Goal: Task Accomplishment & Management: Manage account settings

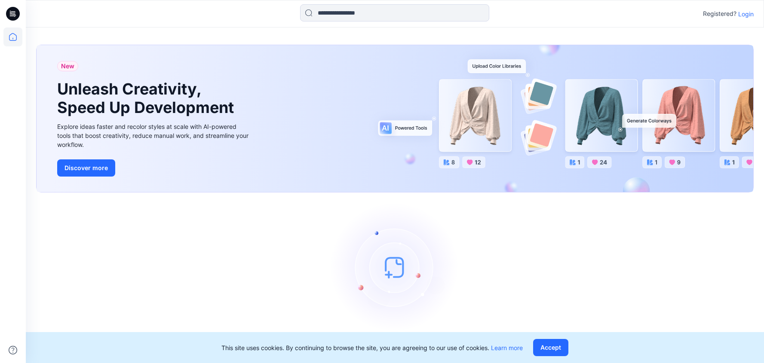
click at [755, 14] on div "Registered? Login" at bounding box center [395, 13] width 738 height 19
click at [746, 15] on p "Login" at bounding box center [745, 13] width 15 height 9
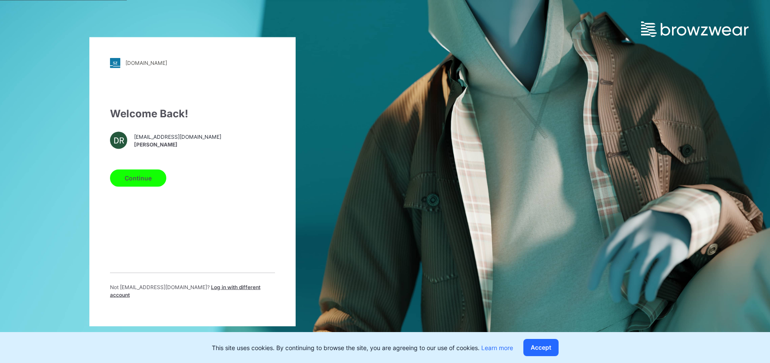
click at [137, 186] on button "Continue" at bounding box center [138, 177] width 56 height 17
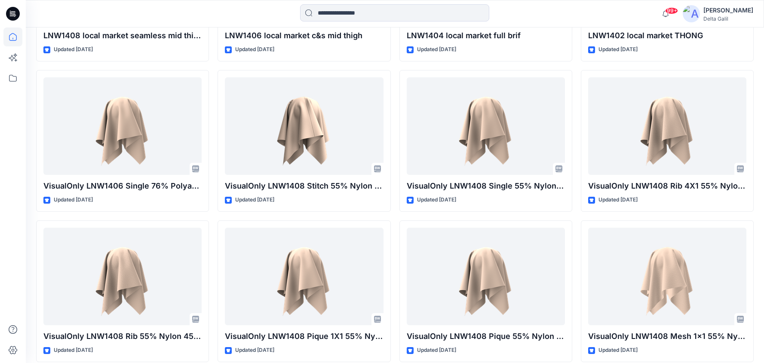
scroll to position [407, 0]
